Goal: Find specific page/section: Find specific page/section

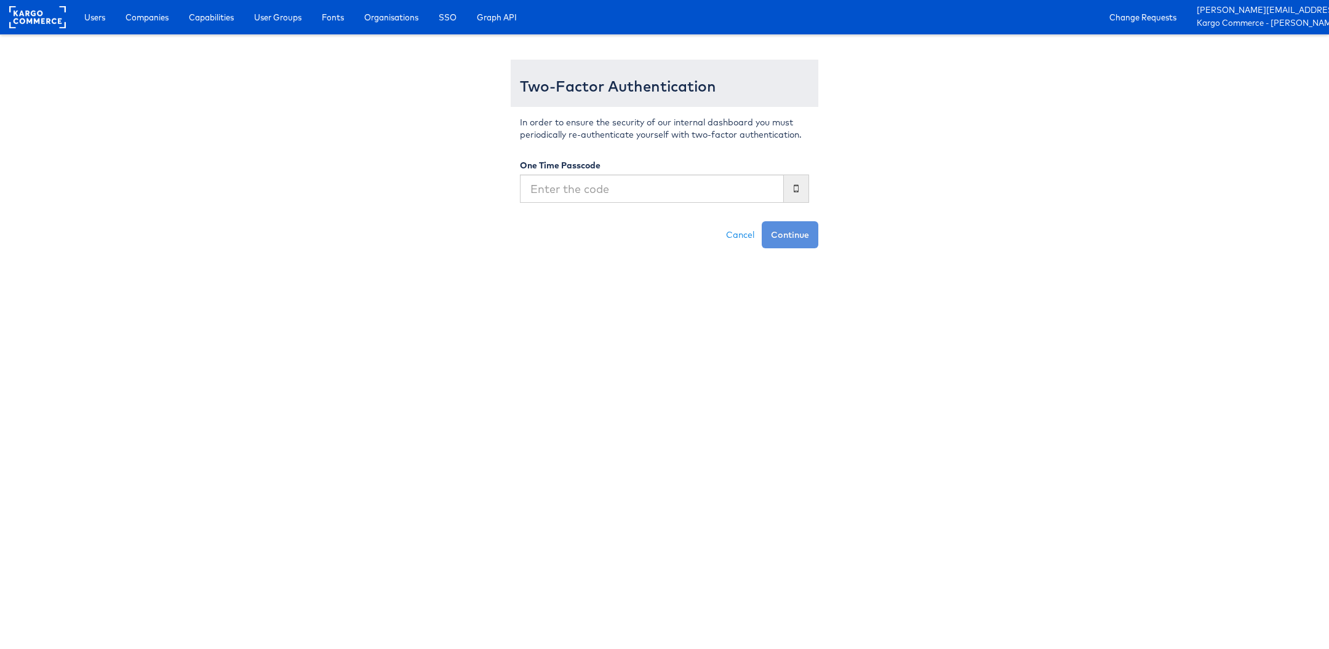
click at [610, 196] on input "text" at bounding box center [652, 189] width 264 height 28
type input "117464"
click at [761, 221] on button "Continue" at bounding box center [789, 234] width 57 height 27
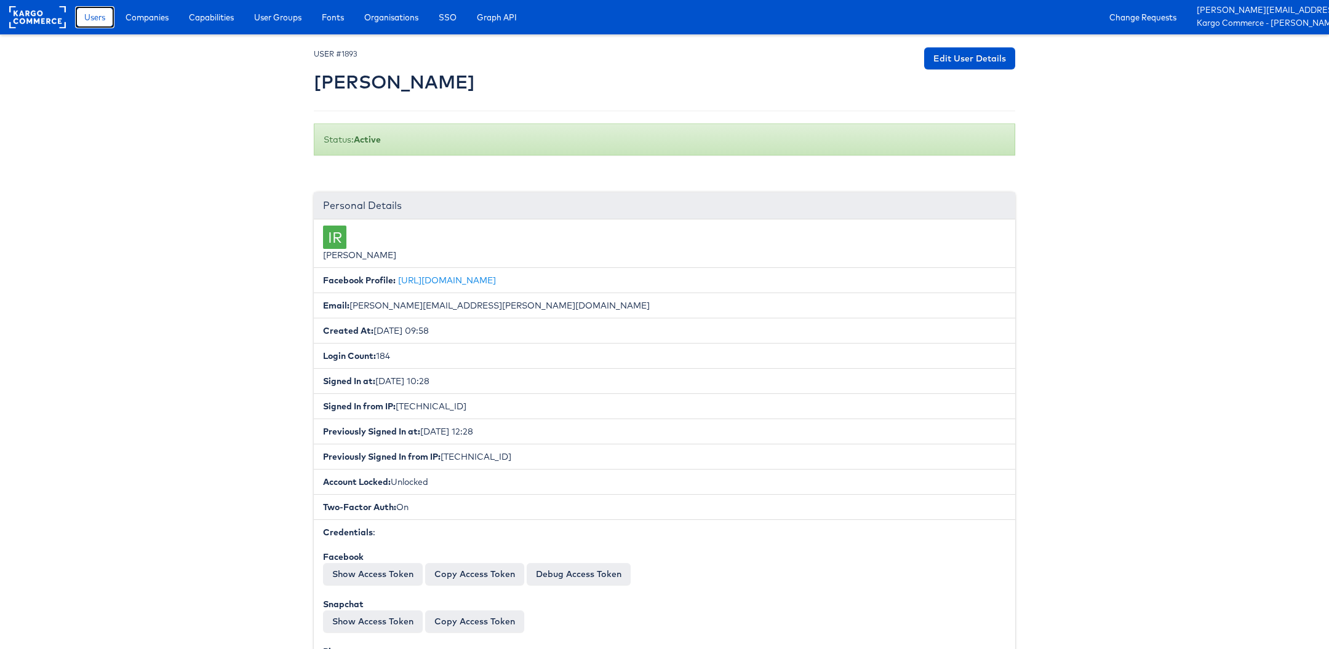
click at [91, 15] on span "Users" at bounding box center [94, 17] width 21 height 12
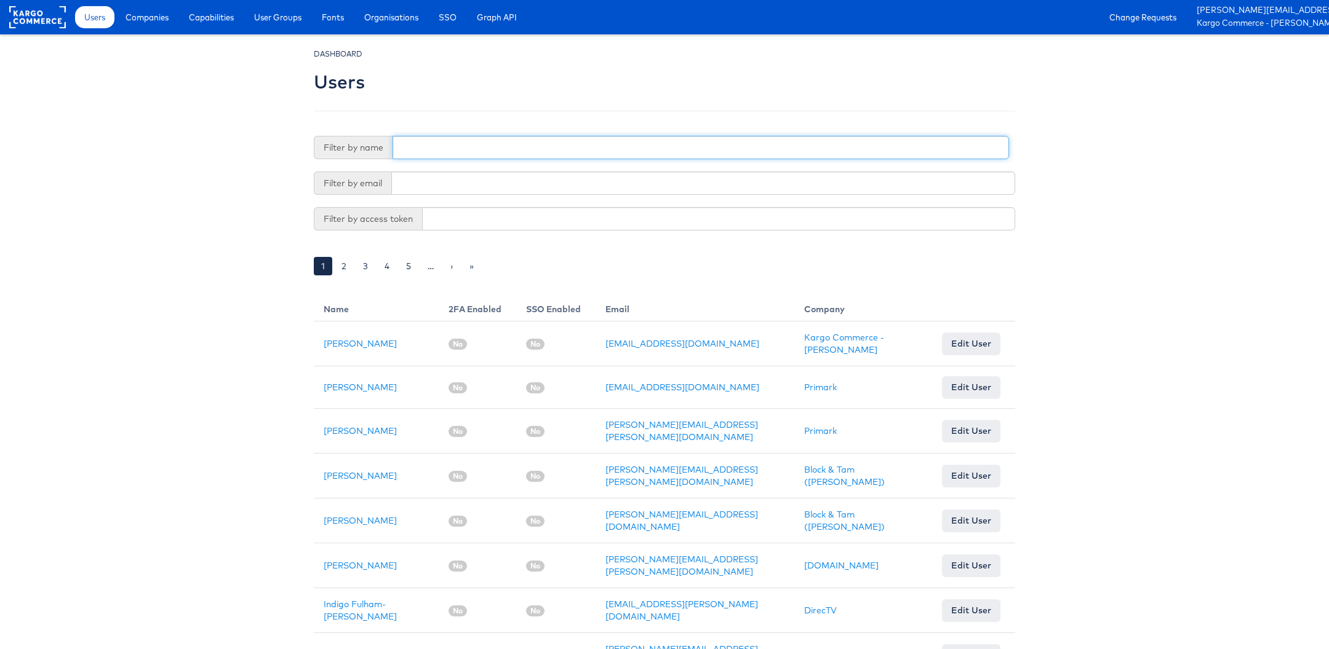
click at [458, 151] on input "text" at bounding box center [700, 147] width 616 height 23
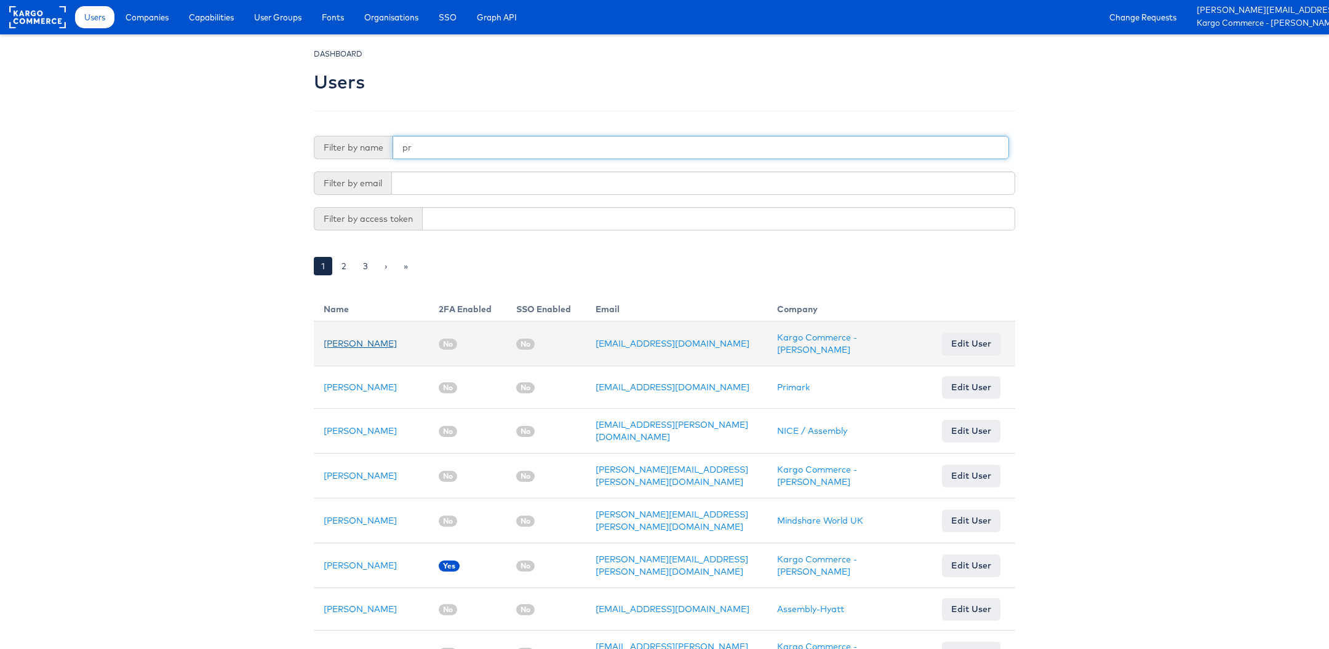
type input "pr"
click at [339, 342] on link "[PERSON_NAME]" at bounding box center [360, 343] width 73 height 11
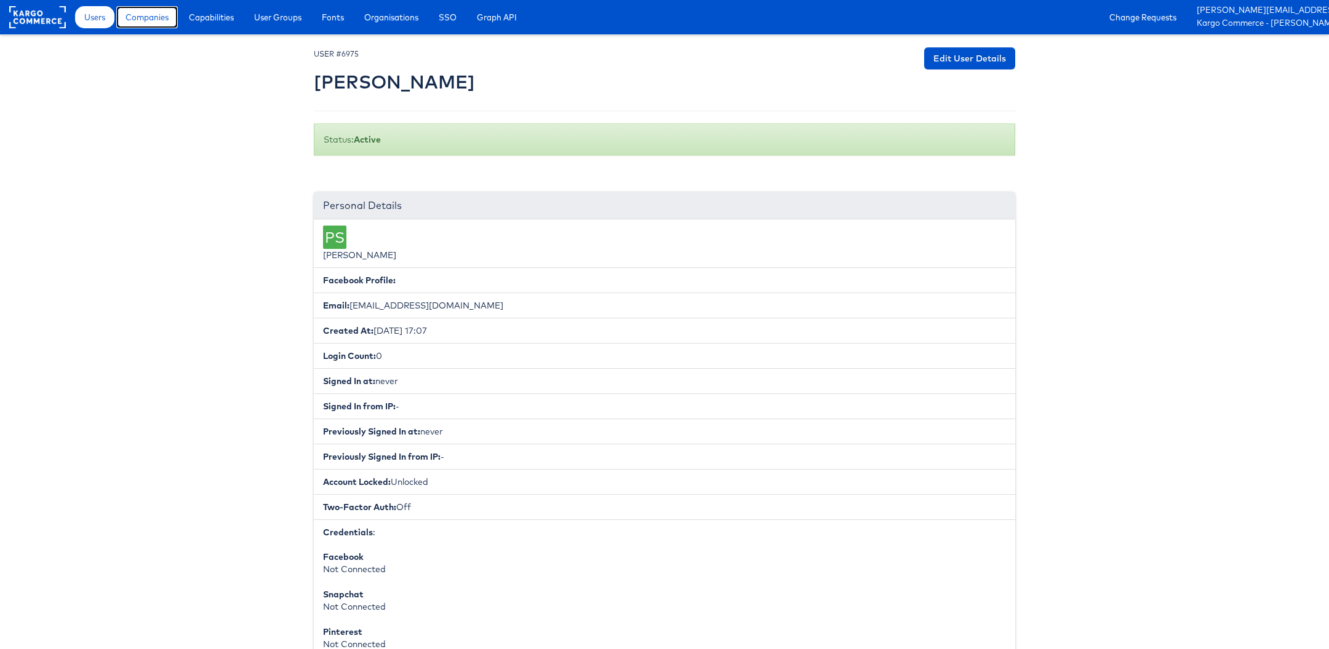
click at [136, 13] on span "Companies" at bounding box center [146, 17] width 43 height 12
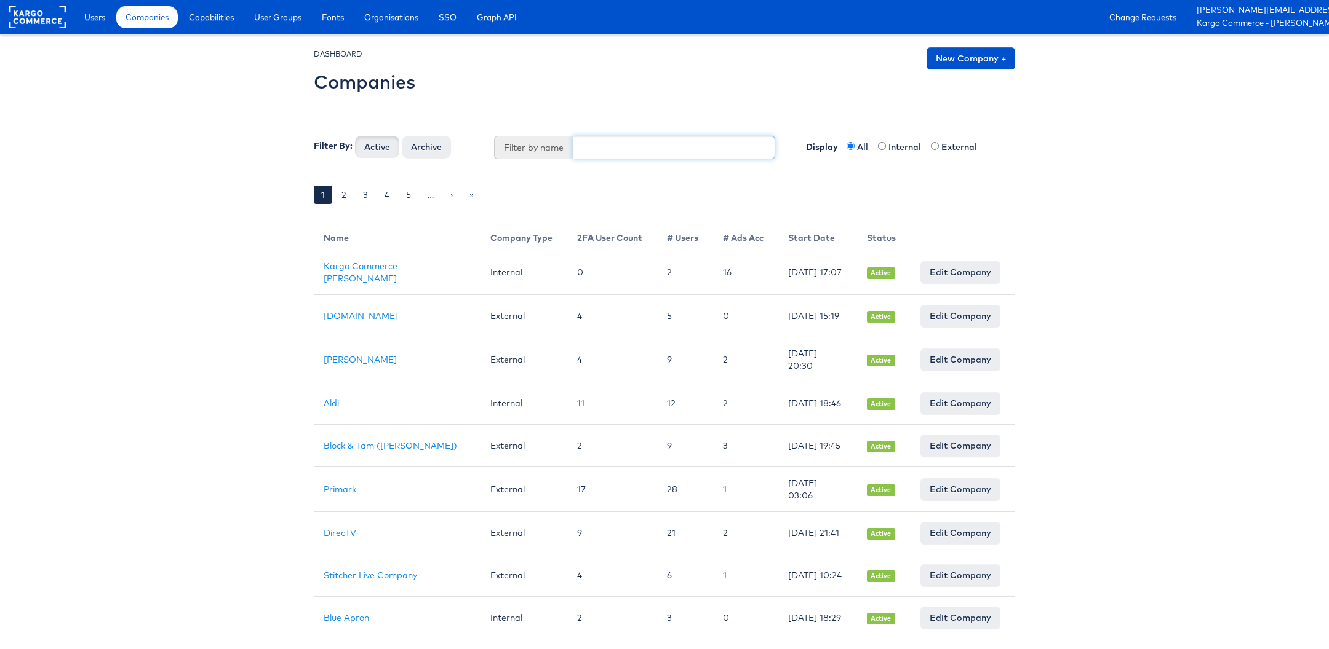
click at [610, 139] on input "text" at bounding box center [674, 147] width 203 height 23
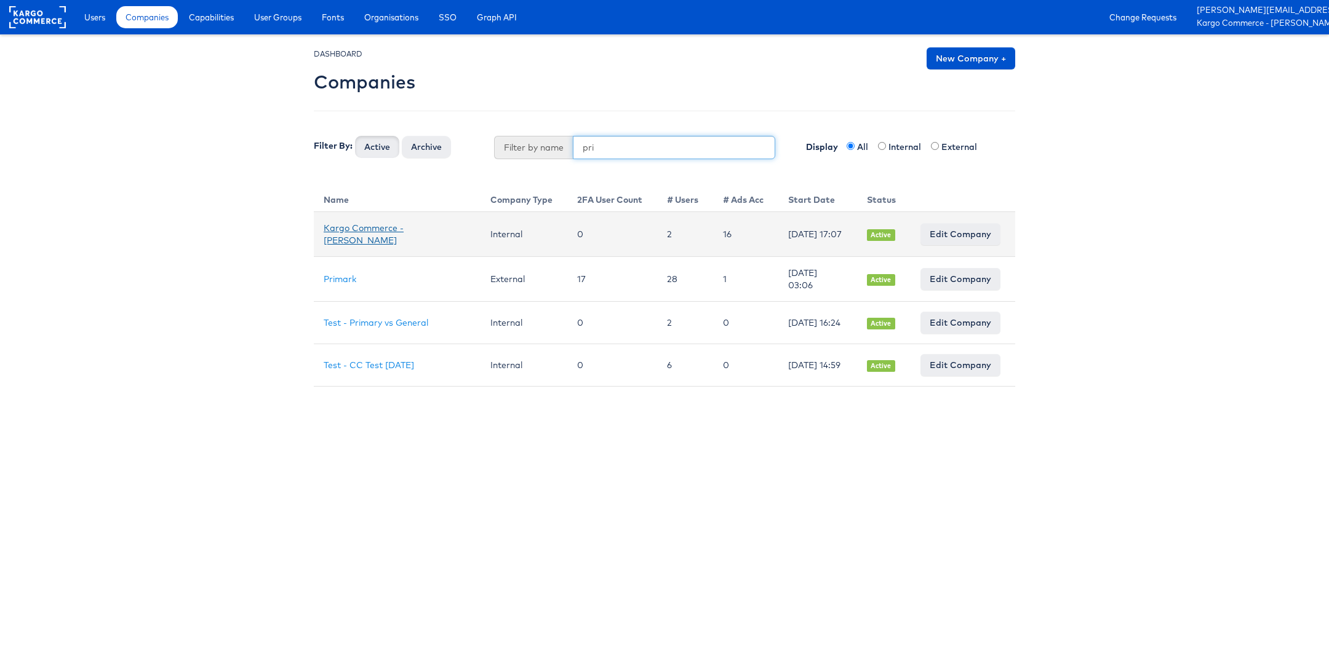
type input "pri"
click at [368, 225] on link "Kargo Commerce - [PERSON_NAME]" at bounding box center [364, 234] width 80 height 23
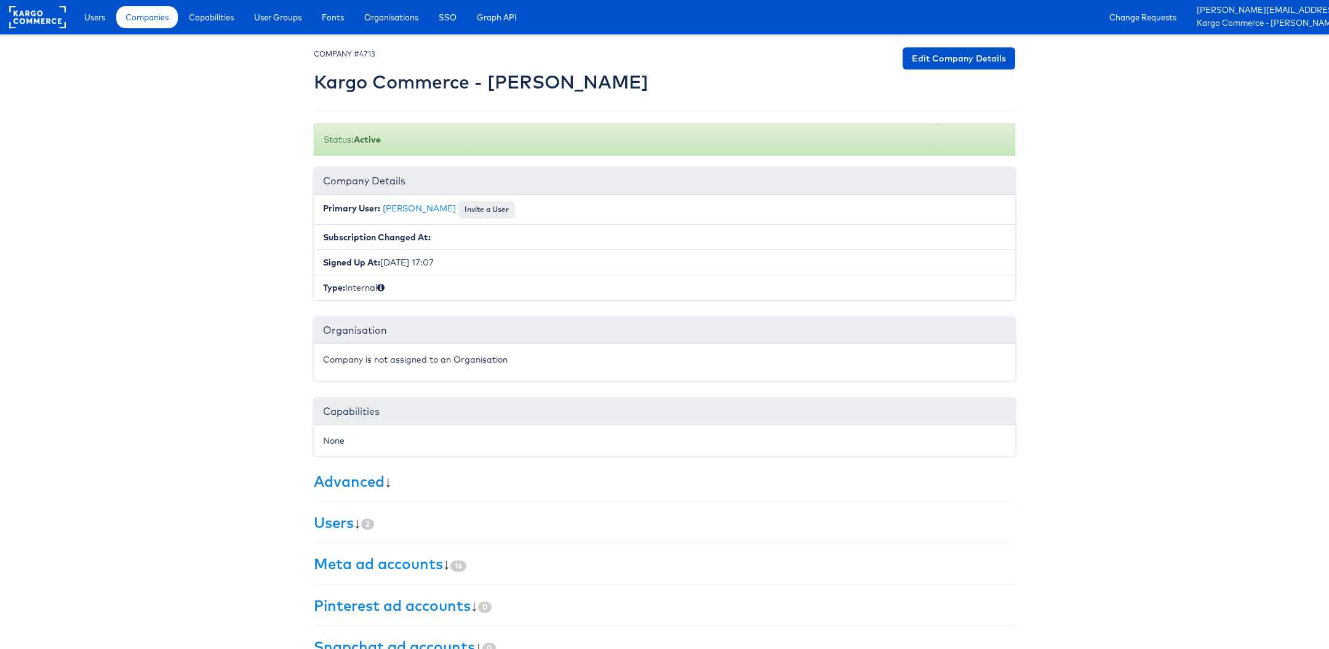
scroll to position [70, 0]
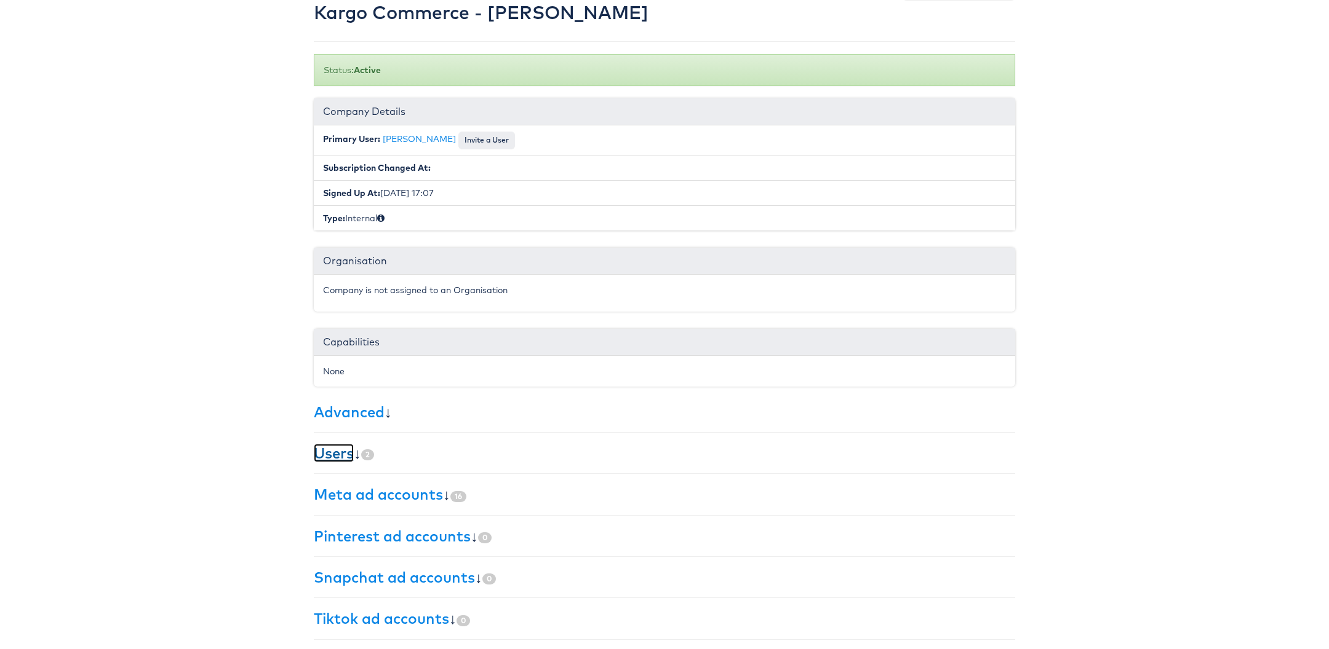
click at [337, 452] on link "Users" at bounding box center [334, 453] width 40 height 18
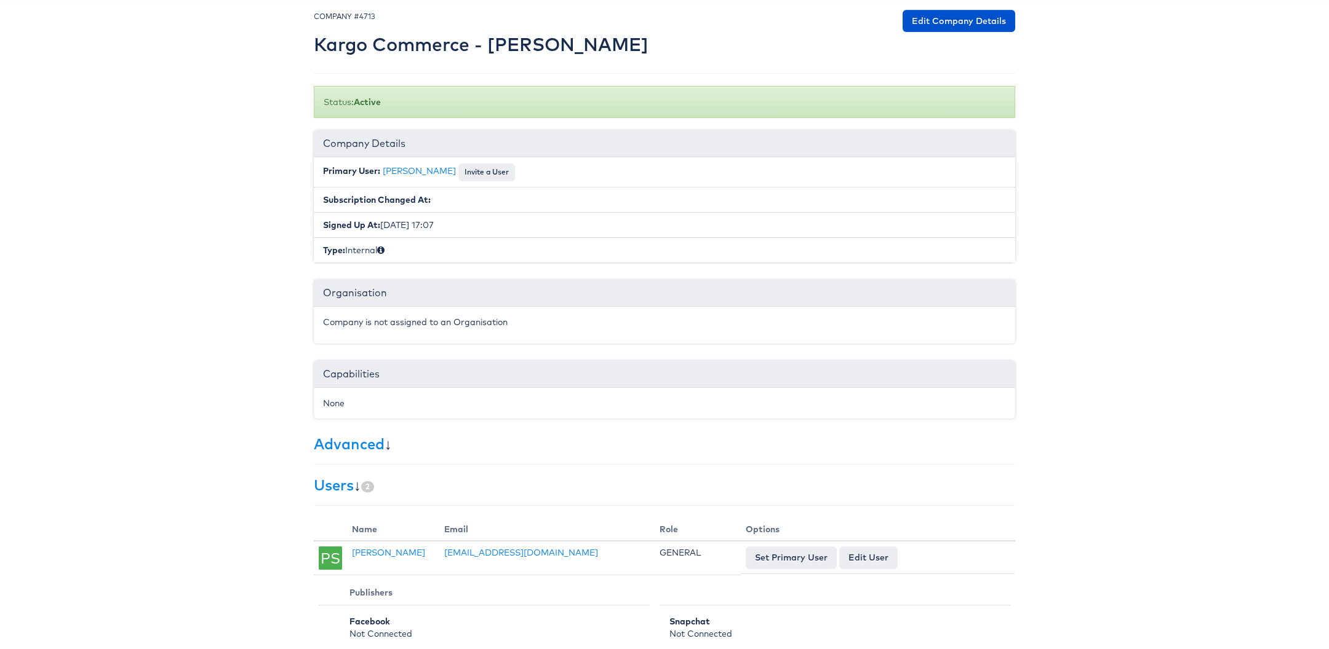
scroll to position [0, 0]
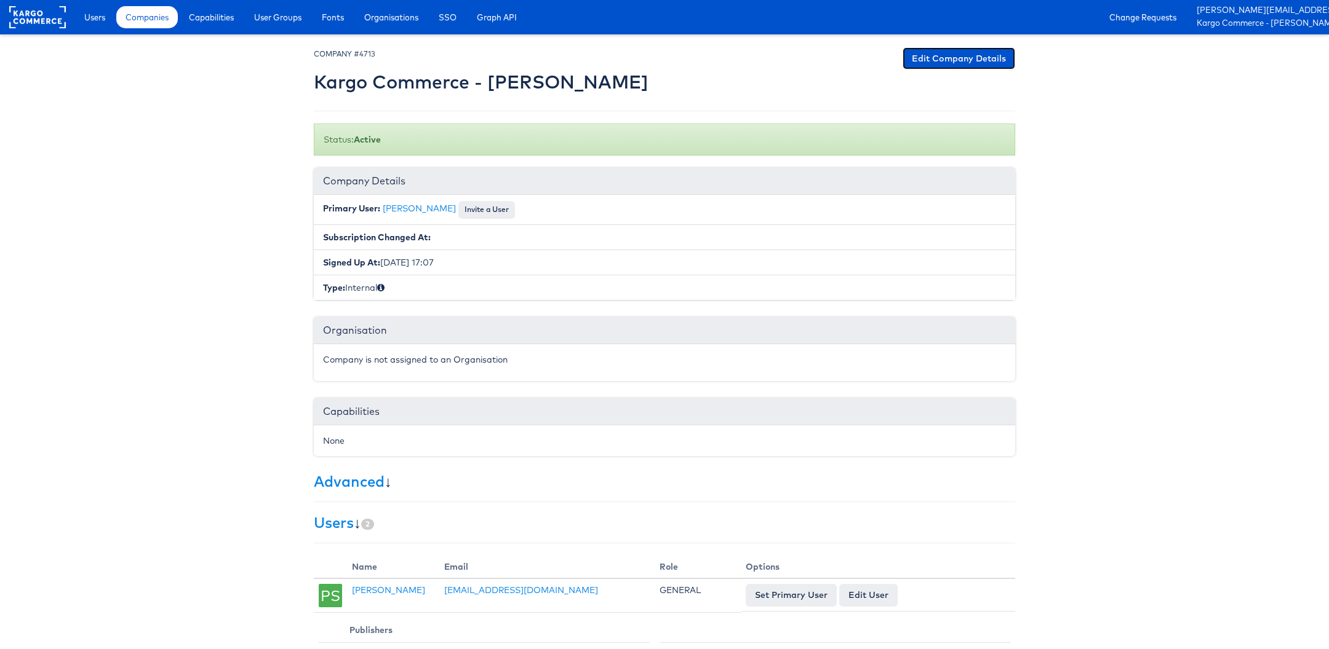
click at [956, 60] on link "Edit Company Details" at bounding box center [958, 58] width 113 height 22
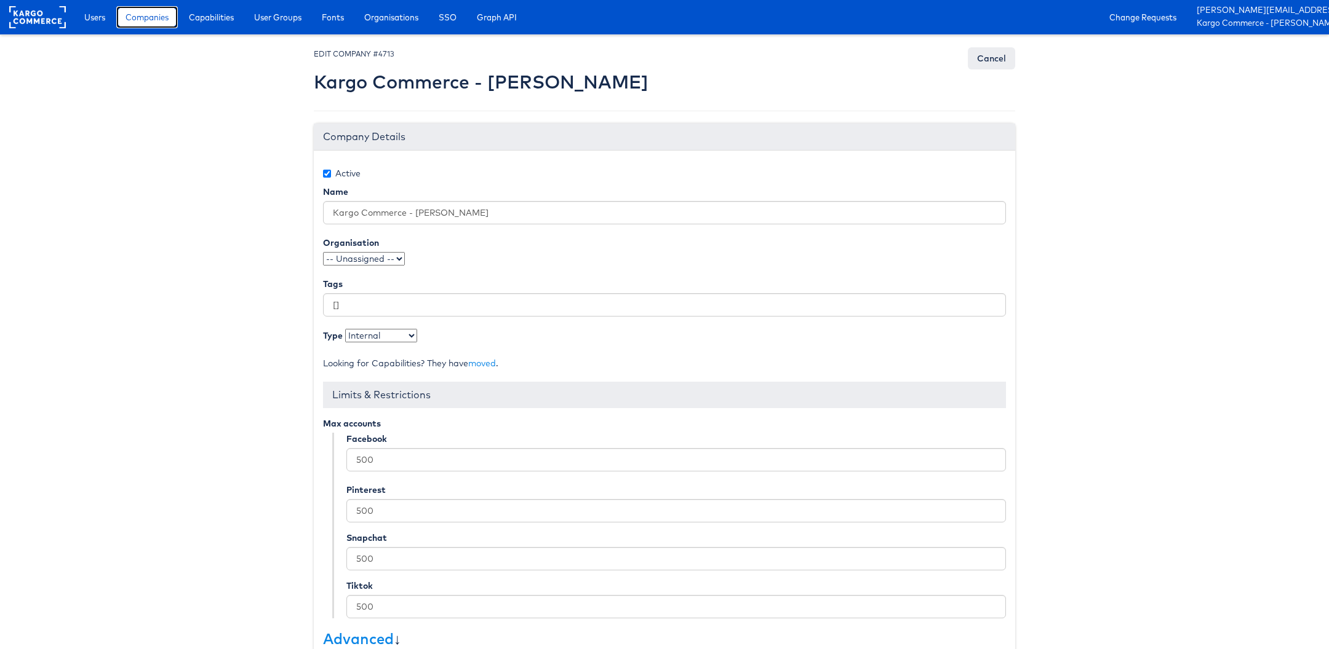
click at [136, 16] on span "Companies" at bounding box center [146, 17] width 43 height 12
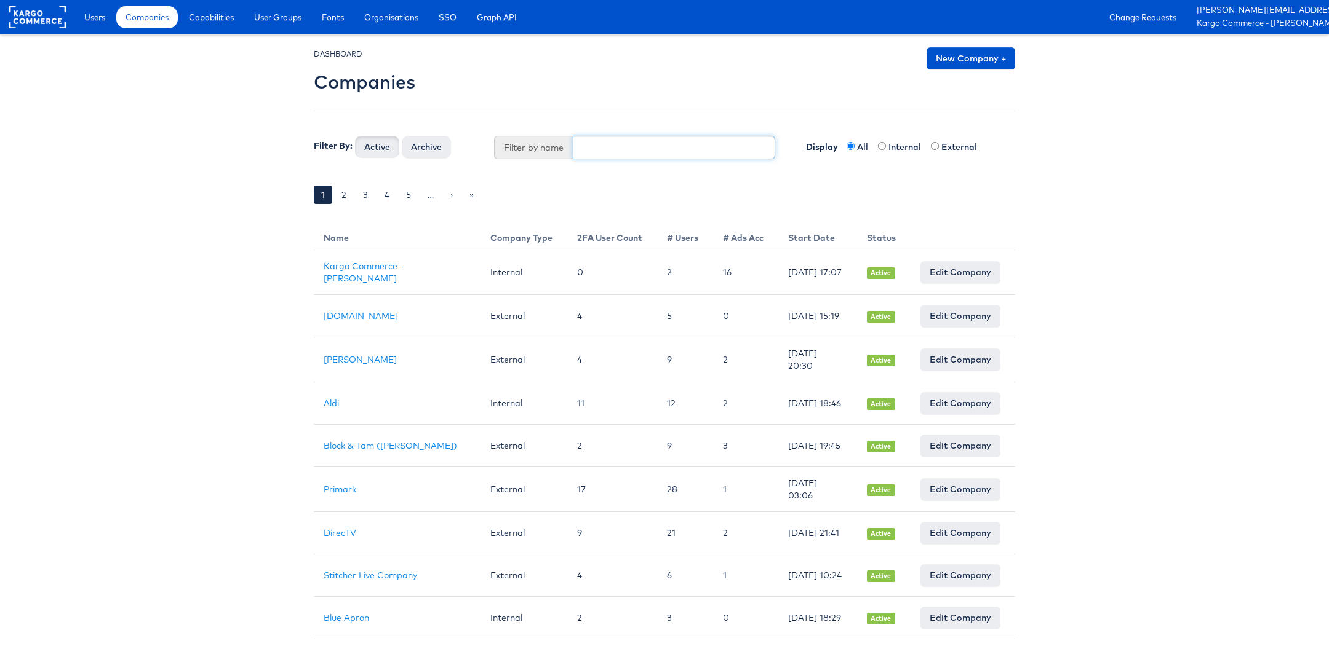
click at [622, 152] on input "text" at bounding box center [674, 147] width 203 height 23
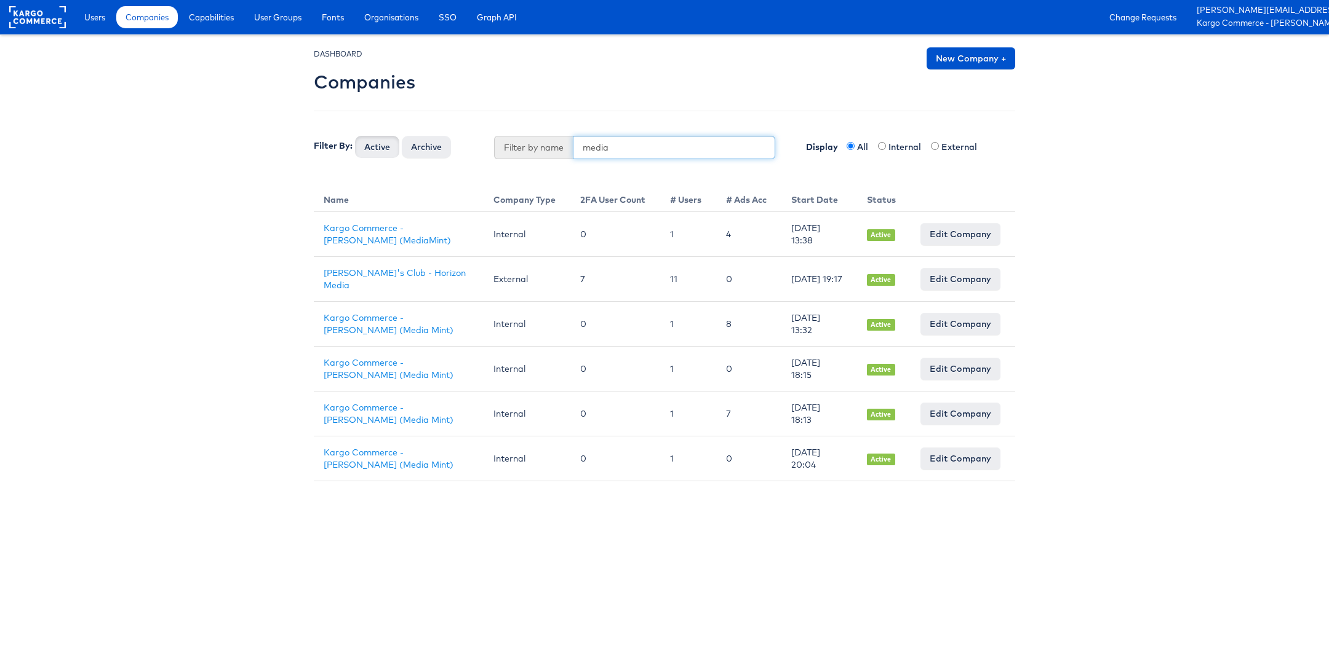
type input "media"
